Goal: Find specific page/section: Find specific page/section

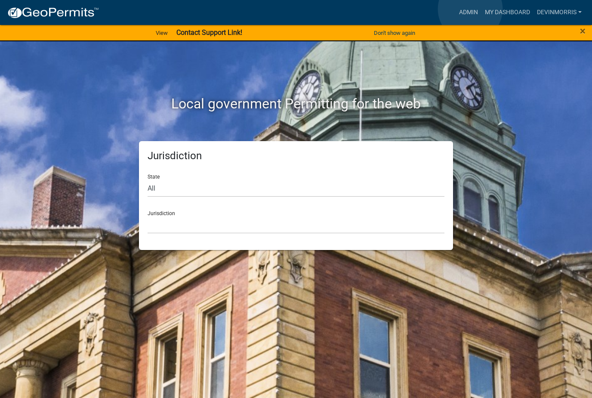
click at [470, 9] on link "Admin" at bounding box center [468, 12] width 26 height 16
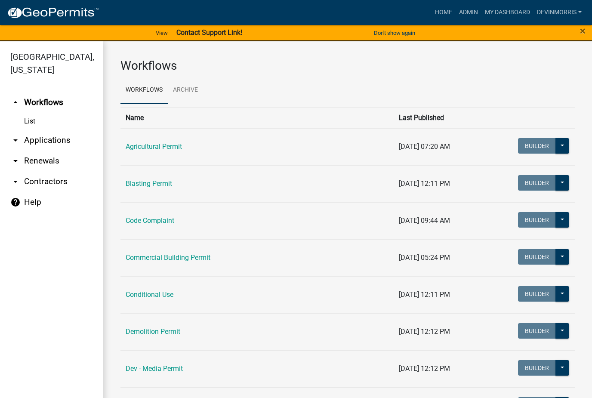
click at [187, 261] on link "Commercial Building Permit" at bounding box center [168, 257] width 85 height 8
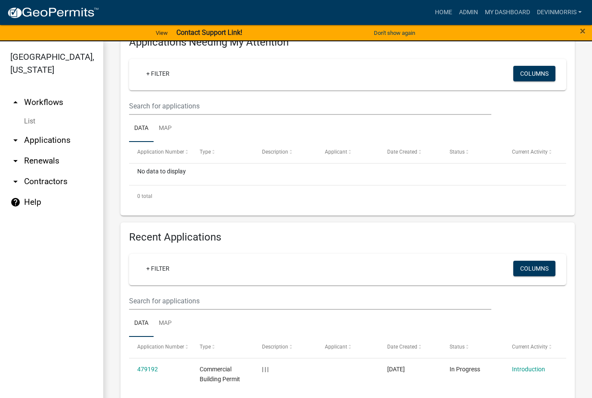
scroll to position [145, 0]
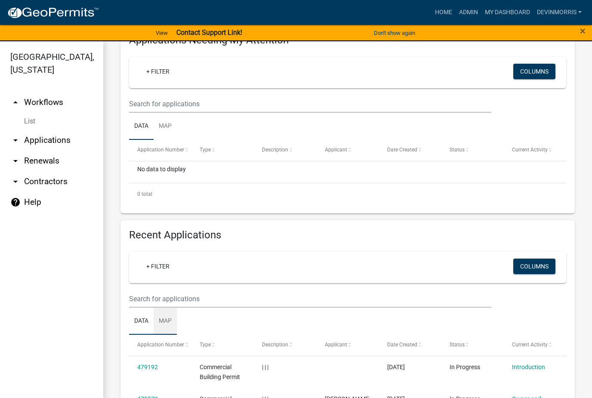
click at [162, 323] on link "Map" at bounding box center [165, 322] width 23 height 28
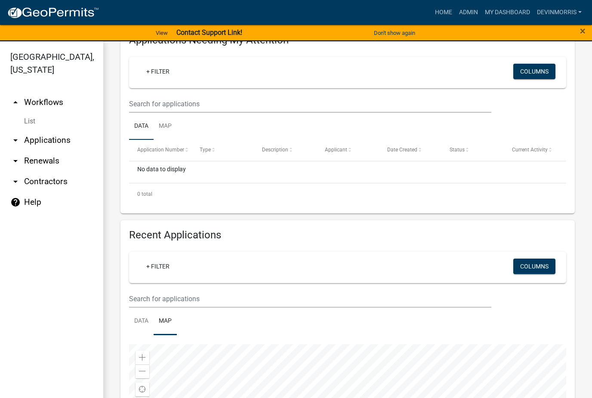
scroll to position [277, 0]
